Goal: Find specific page/section: Find specific page/section

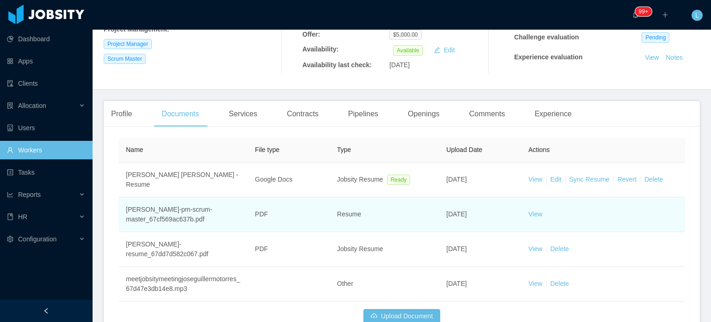
scroll to position [185, 0]
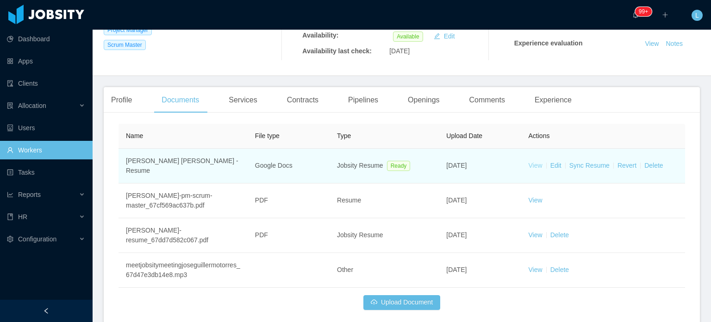
click at [529, 162] on link "View" at bounding box center [536, 165] width 14 height 7
